Goal: Navigation & Orientation: Find specific page/section

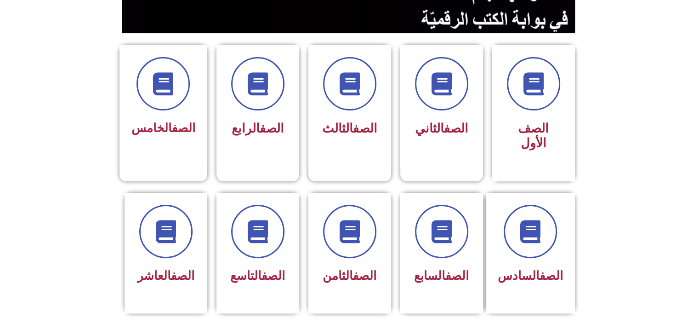
scroll to position [215, 0]
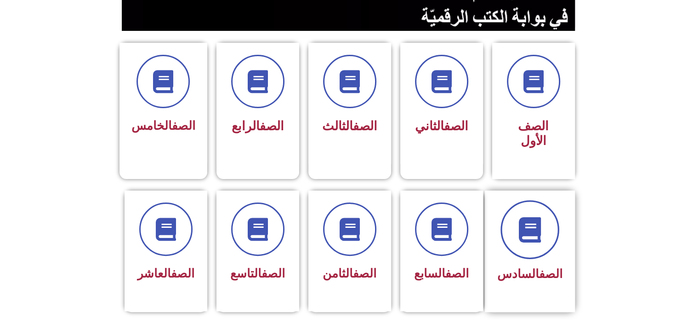
click at [535, 217] on icon at bounding box center [529, 229] width 25 height 25
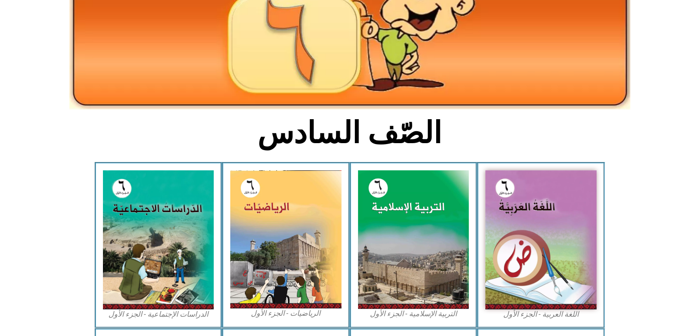
scroll to position [125, 0]
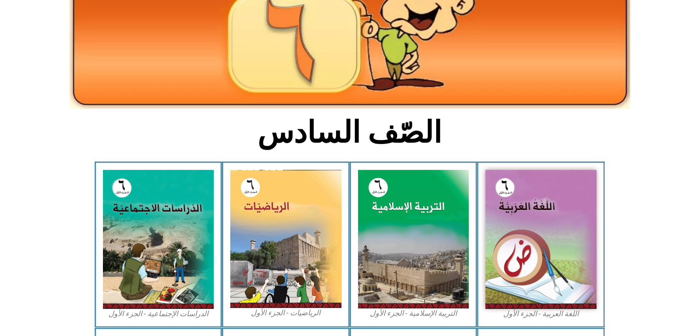
click at [535, 216] on img at bounding box center [541, 239] width 111 height 139
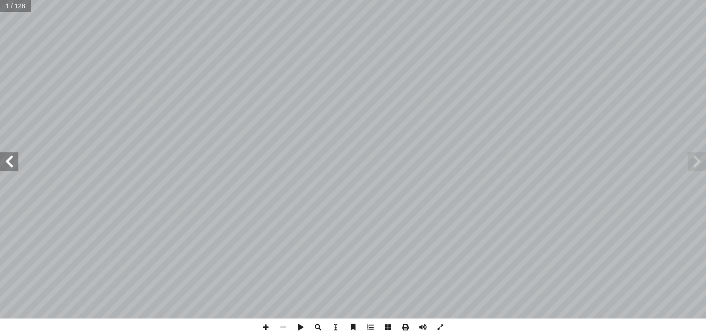
click at [17, 158] on span at bounding box center [9, 161] width 18 height 18
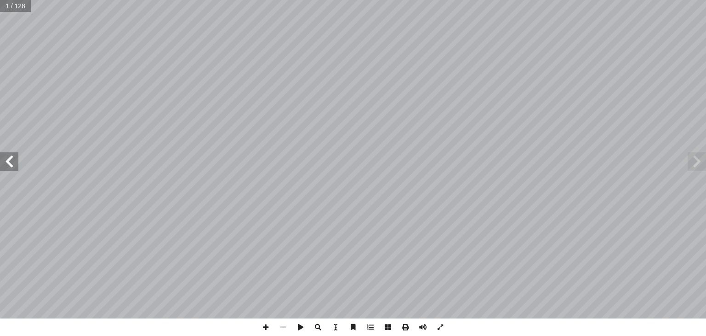
click at [17, 158] on span at bounding box center [9, 161] width 18 height 18
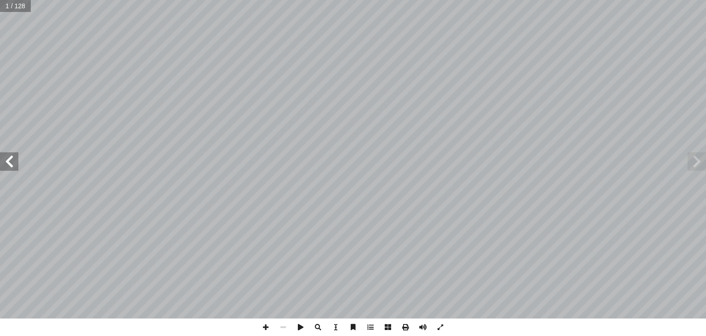
click at [17, 158] on span at bounding box center [9, 161] width 18 height 18
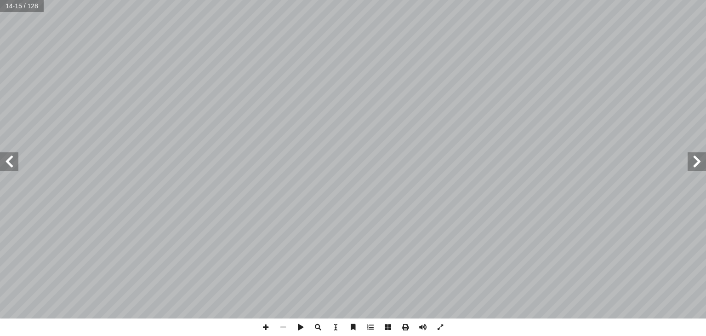
click at [17, 158] on span at bounding box center [9, 161] width 18 height 18
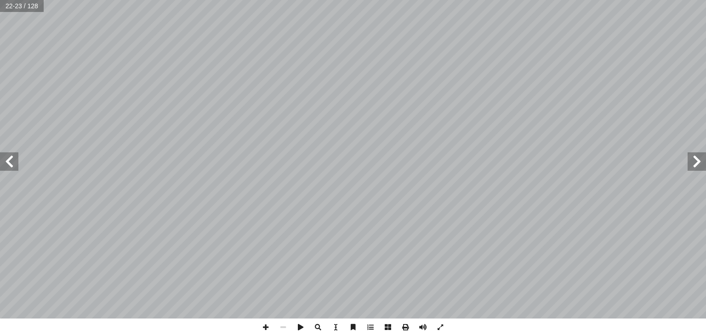
click at [17, 158] on span at bounding box center [9, 161] width 18 height 18
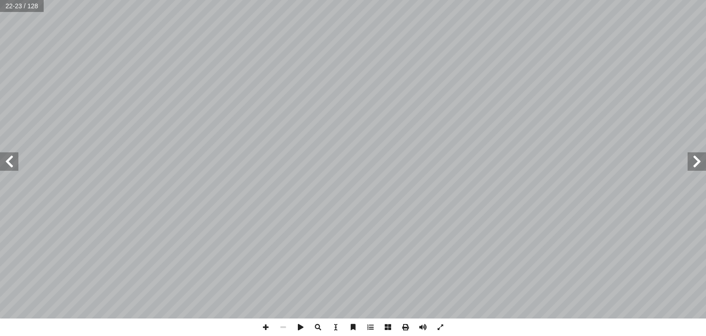
click at [17, 158] on span at bounding box center [9, 161] width 18 height 18
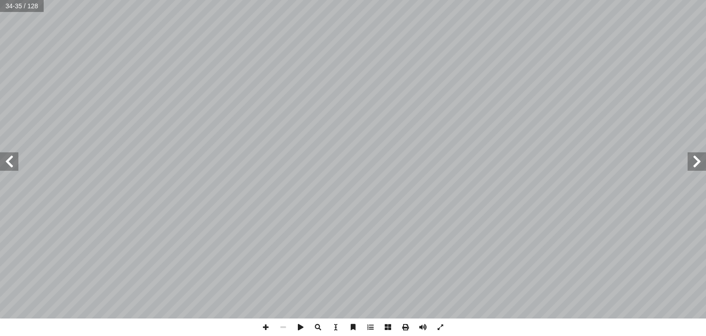
click at [17, 158] on span at bounding box center [9, 161] width 18 height 18
